Goal: Task Accomplishment & Management: Manage account settings

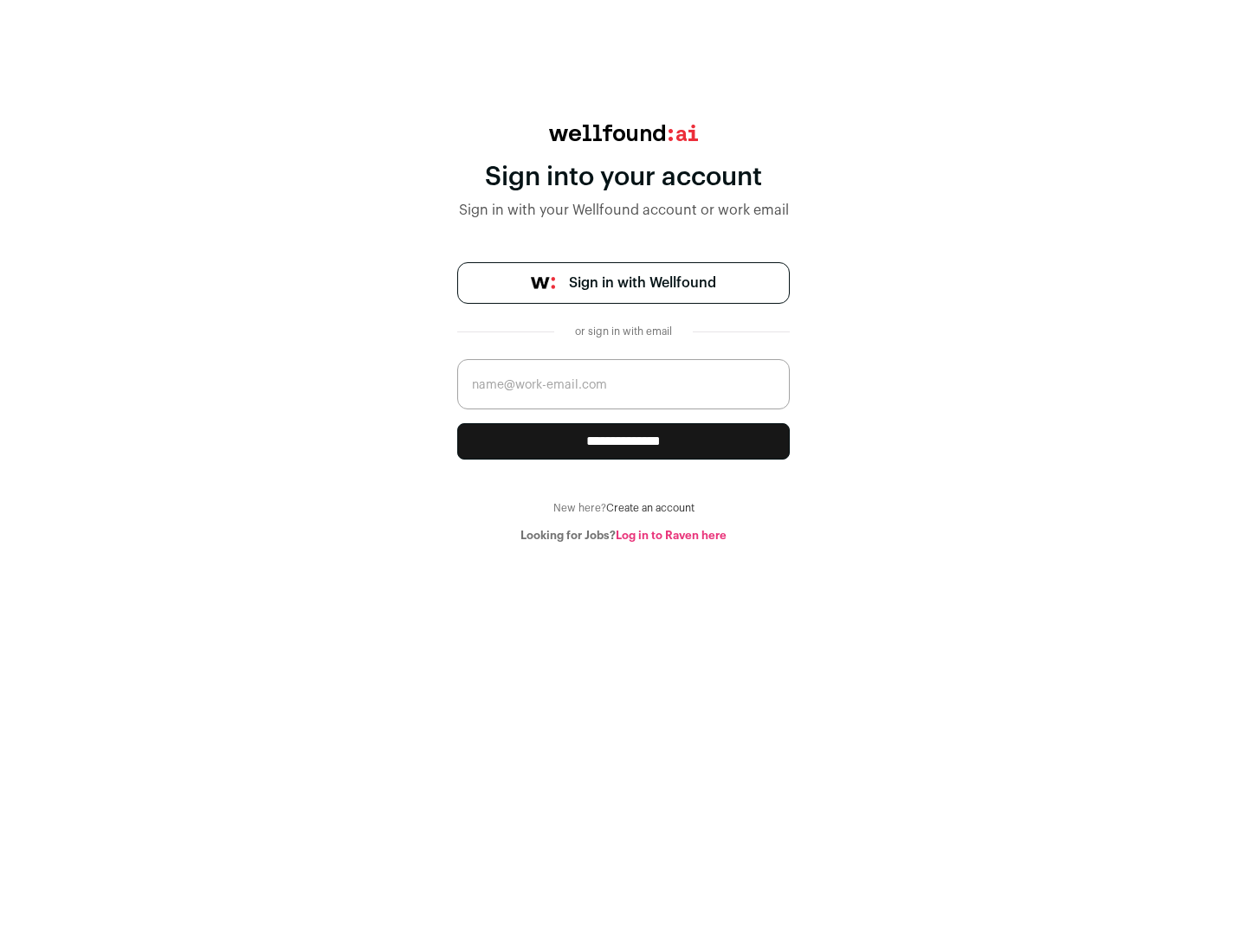
click at [642, 283] on span "Sign in with Wellfound" at bounding box center [642, 282] width 147 height 20
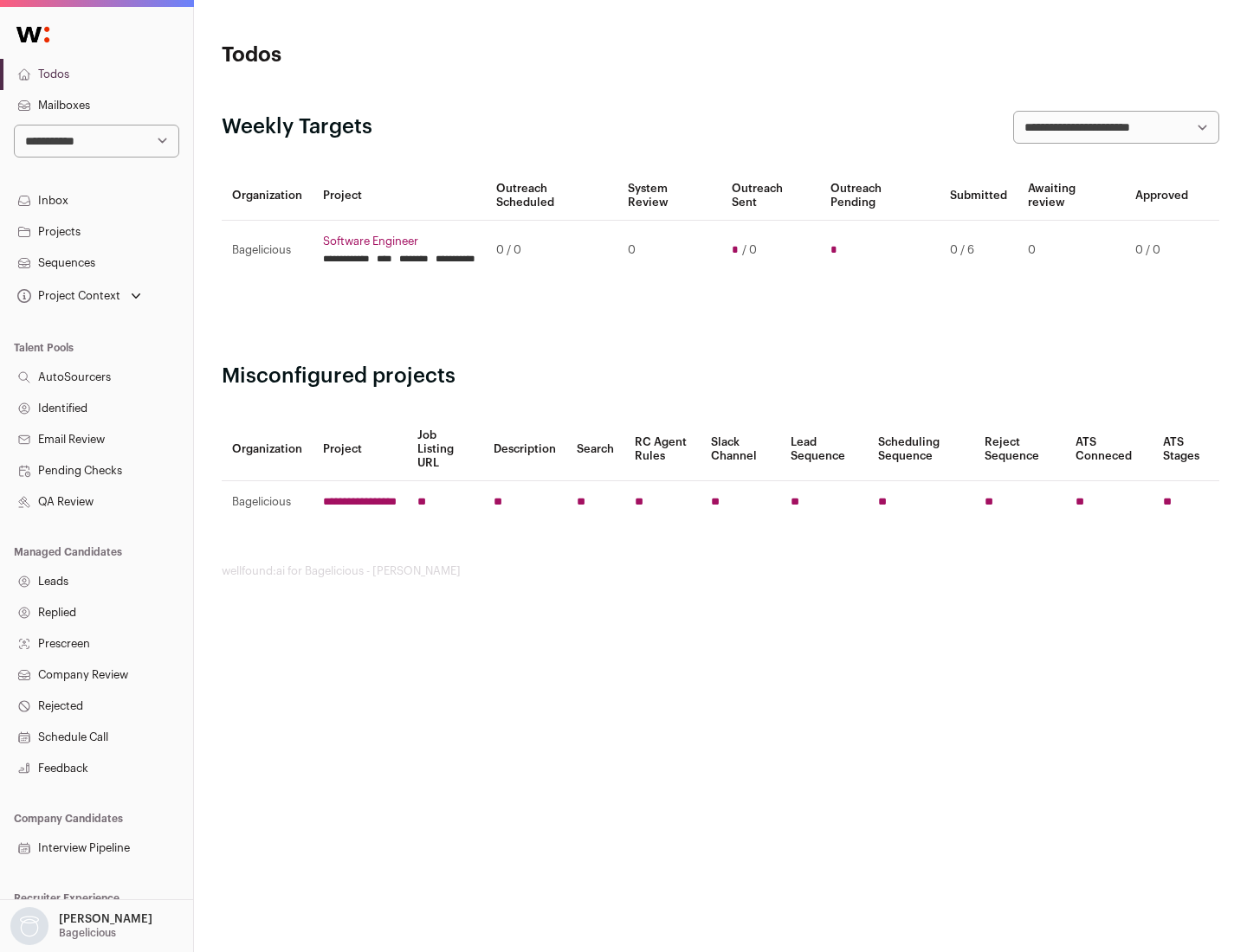
click at [96, 231] on link "Projects" at bounding box center [96, 232] width 194 height 31
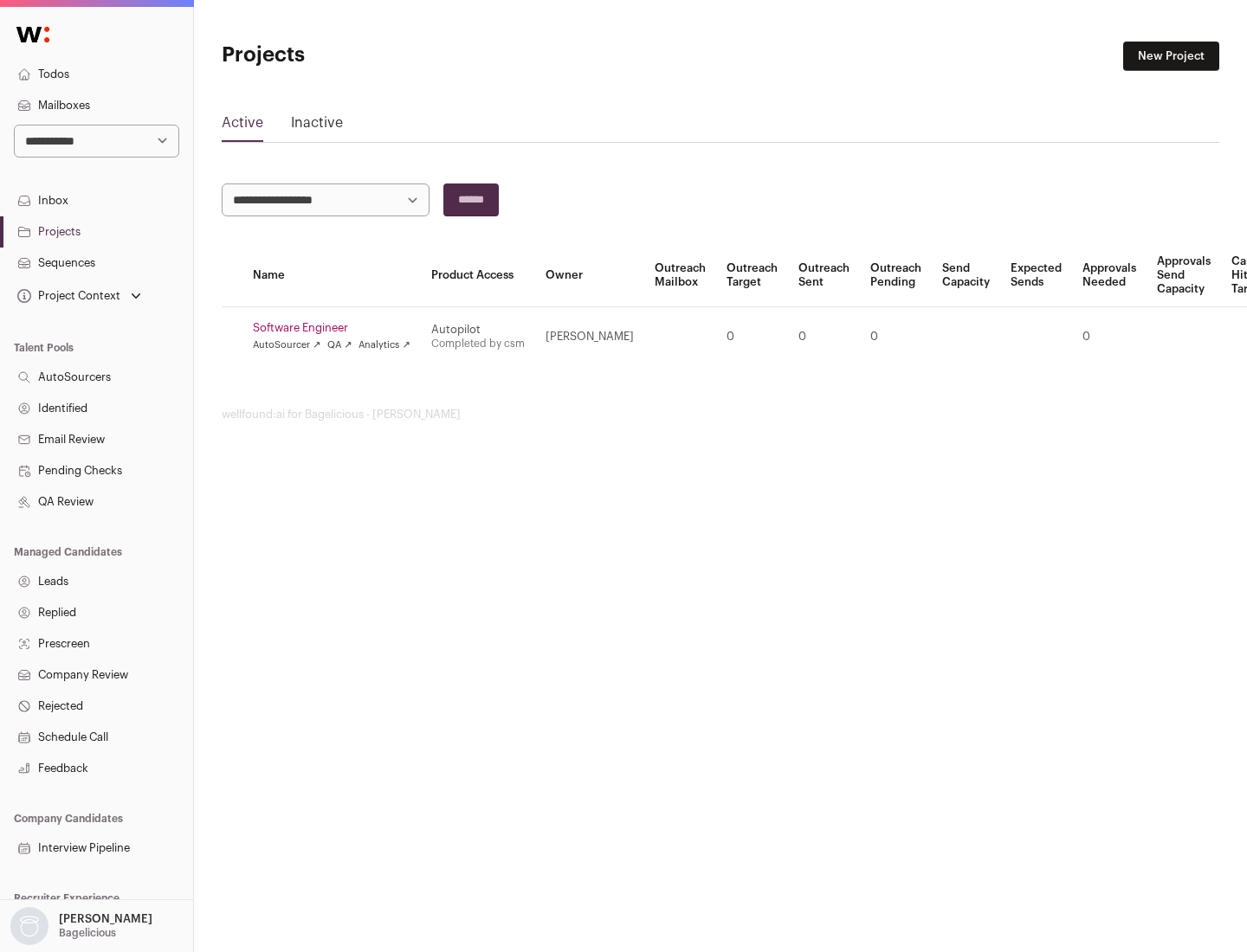
click at [337, 328] on link "Software Engineer" at bounding box center [332, 328] width 158 height 14
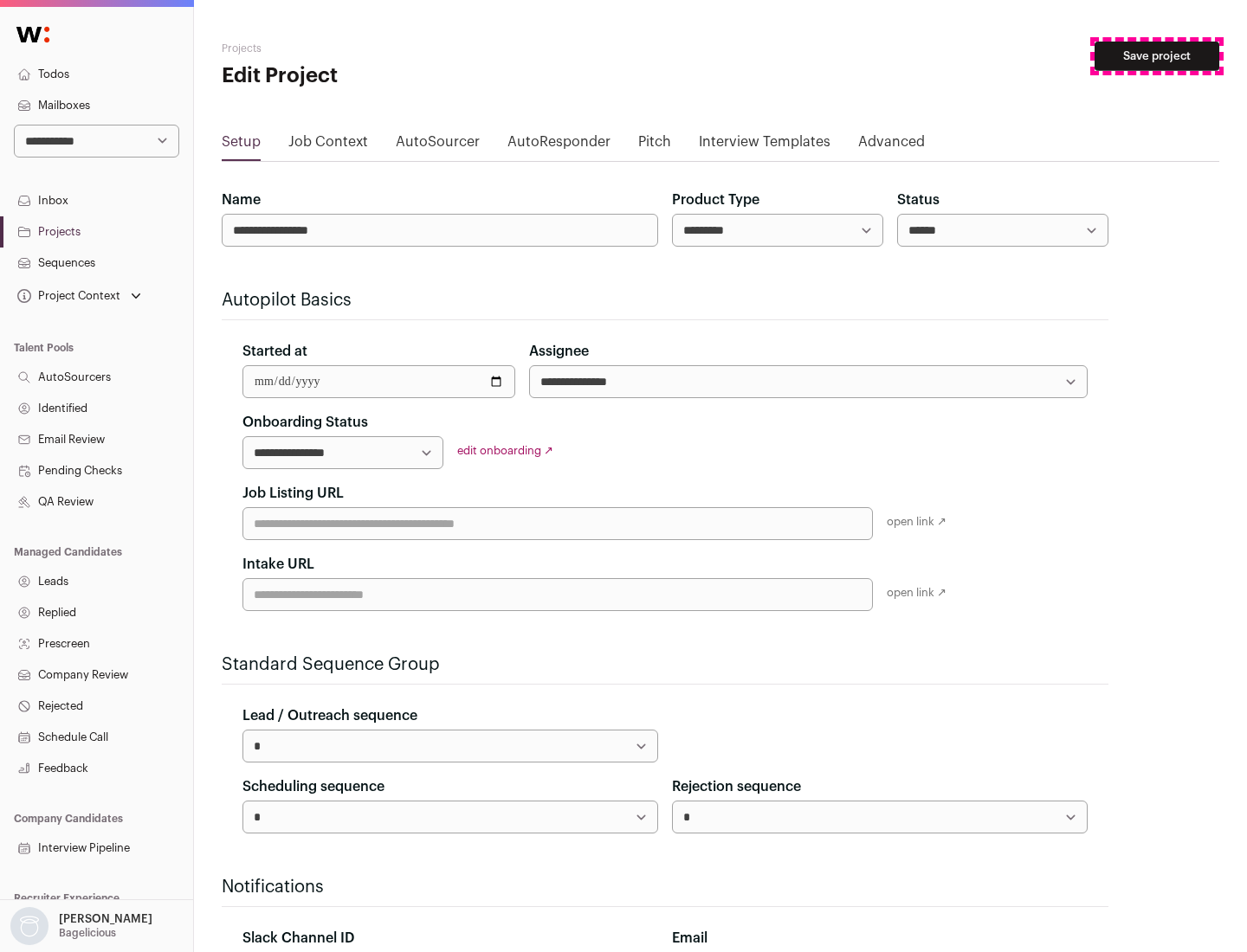
click at [1157, 56] on button "Save project" at bounding box center [1157, 56] width 125 height 29
